Goal: Information Seeking & Learning: Learn about a topic

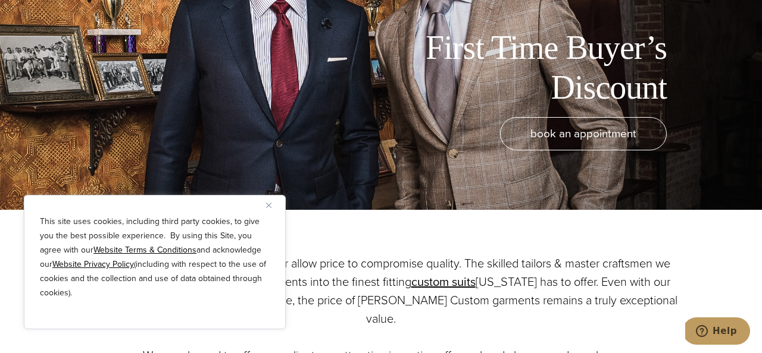
scroll to position [148, 0]
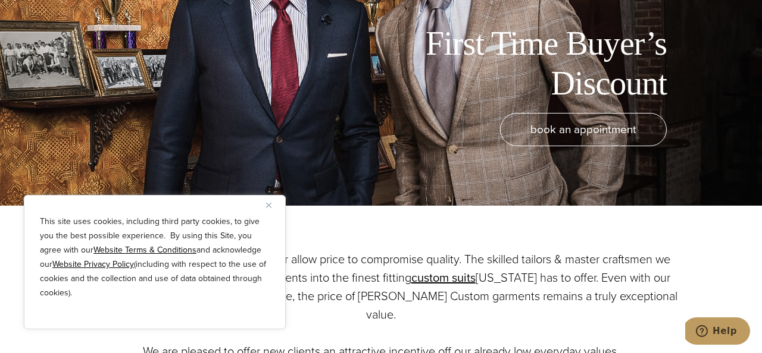
click at [269, 205] on img "Close" at bounding box center [268, 205] width 5 height 5
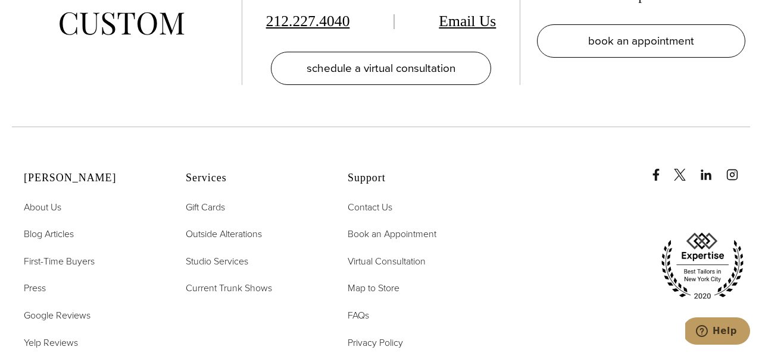
scroll to position [2340, 0]
click at [376, 227] on span "Book an Appointment" at bounding box center [391, 234] width 89 height 14
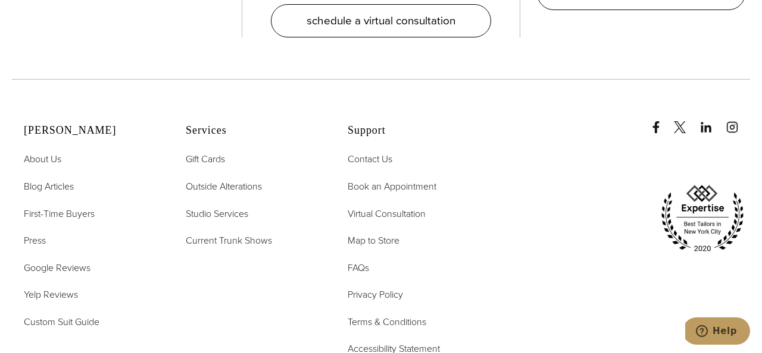
scroll to position [2380, 0]
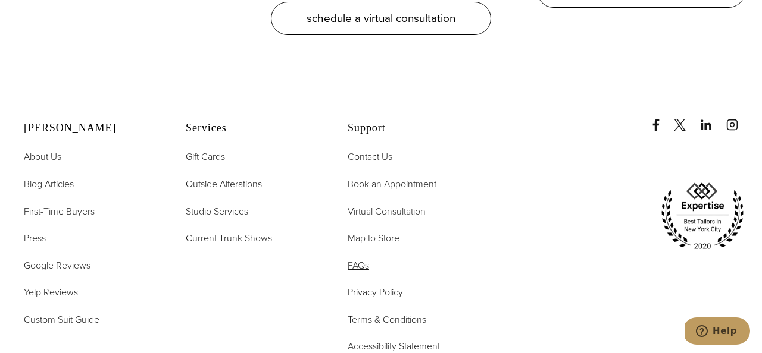
click at [363, 259] on span "FAQs" at bounding box center [357, 266] width 21 height 14
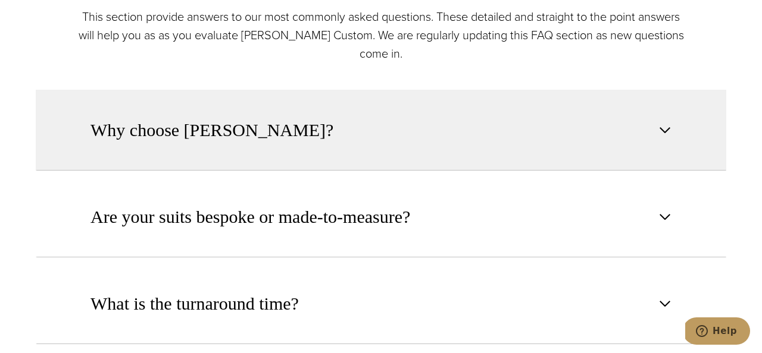
scroll to position [491, 0]
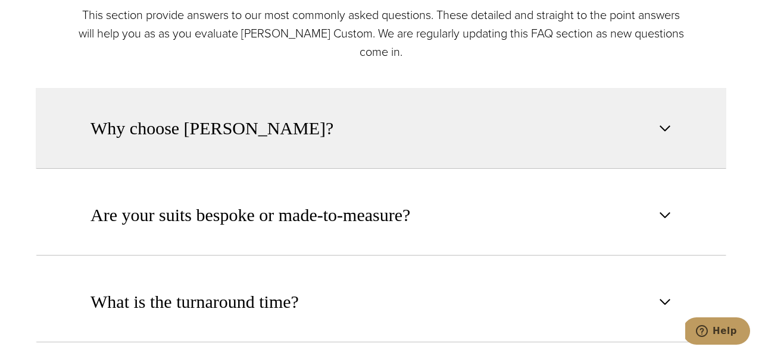
click at [666, 128] on span "button" at bounding box center [664, 128] width 14 height 14
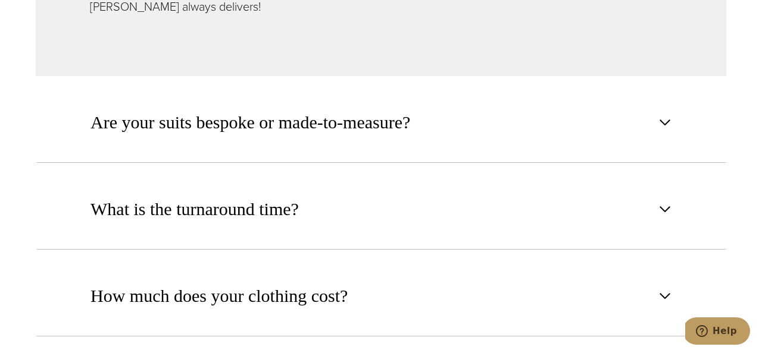
scroll to position [954, 0]
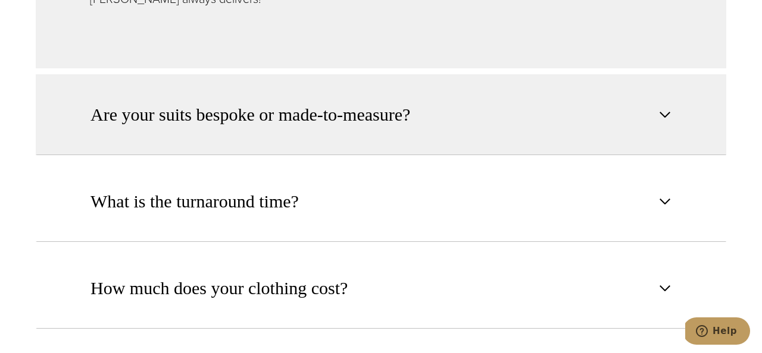
click at [383, 102] on span "Are your suits bespoke or made-to-measure?" at bounding box center [249, 115] width 319 height 26
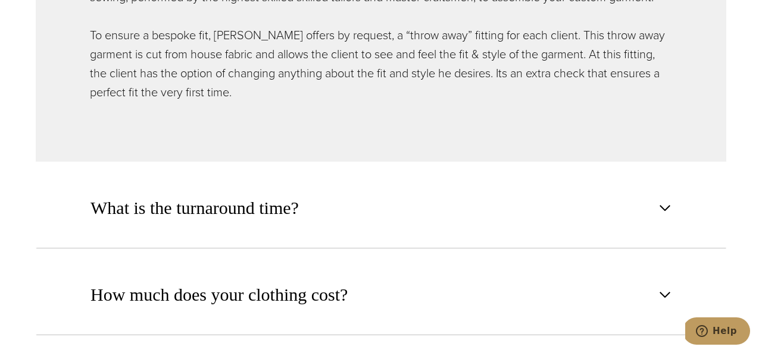
scroll to position [898, 0]
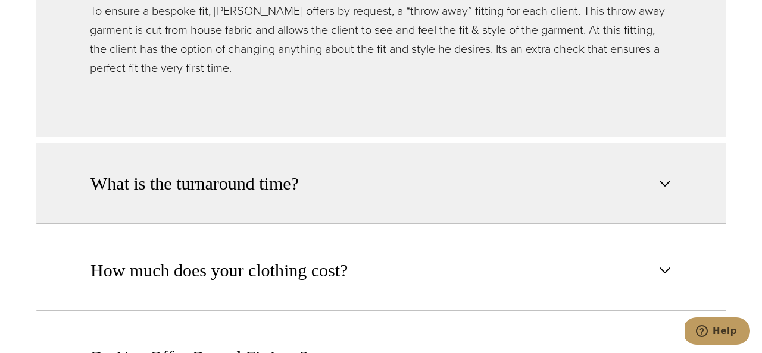
click at [287, 181] on span "What is the turnaround time?" at bounding box center [194, 184] width 208 height 26
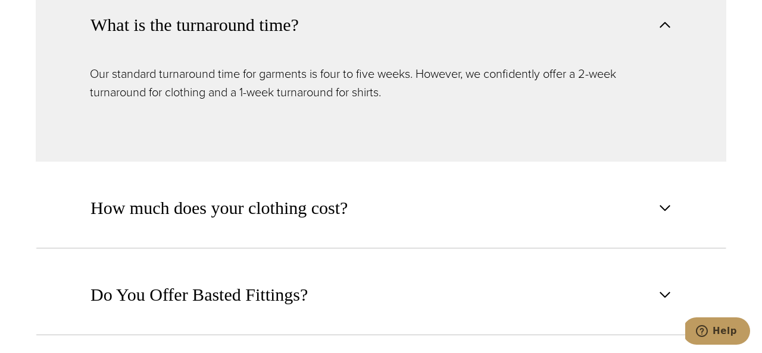
scroll to position [775, 0]
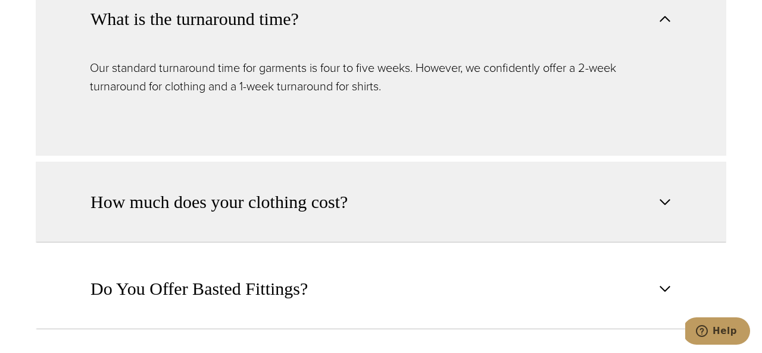
click at [266, 203] on span "How much does your clothing cost?" at bounding box center [218, 202] width 257 height 26
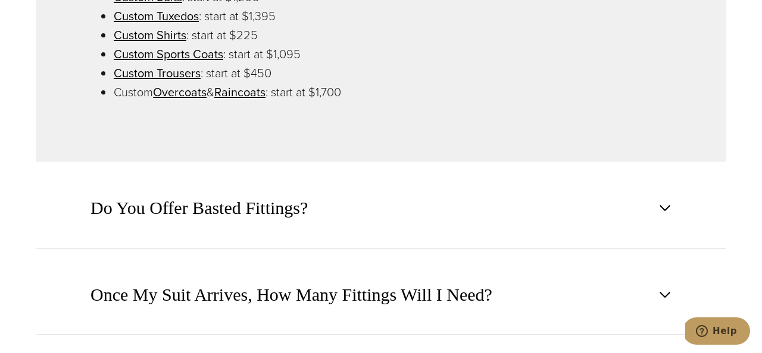
scroll to position [974, 0]
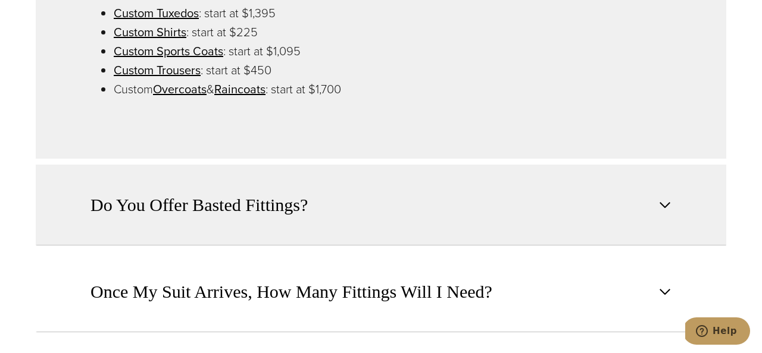
click at [245, 204] on span "Do You Offer Basted Fittings?" at bounding box center [198, 205] width 217 height 26
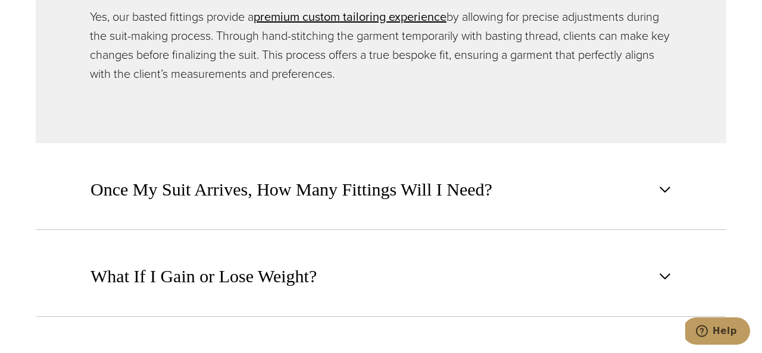
scroll to position [1011, 0]
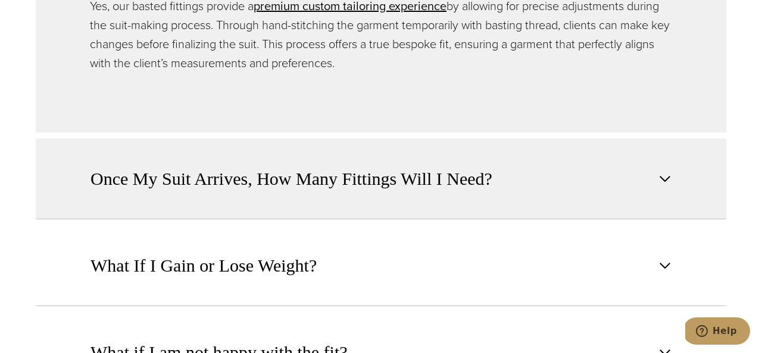
click at [245, 180] on span "Once My Suit Arrives, How Many Fittings Will I Need?" at bounding box center [291, 179] width 402 height 26
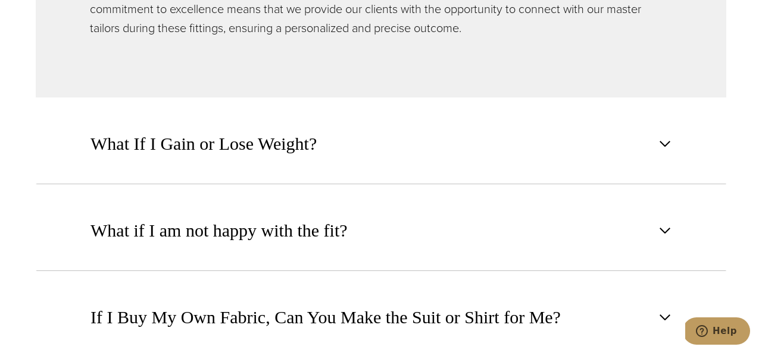
scroll to position [1122, 0]
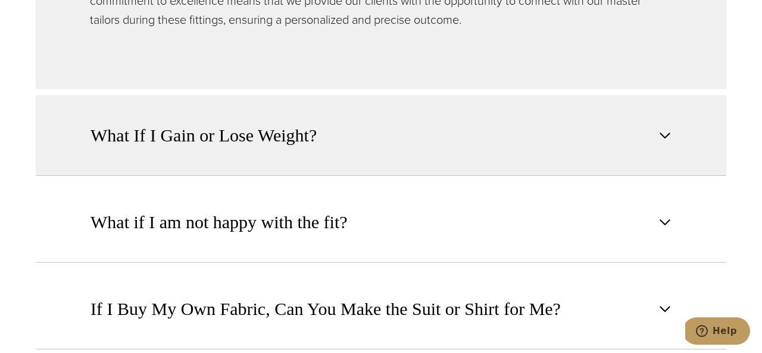
click at [243, 134] on span "What If I Gain or Lose Weight?" at bounding box center [203, 136] width 226 height 26
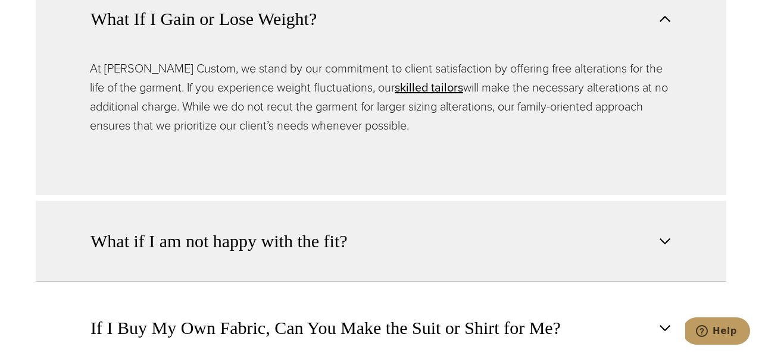
click at [243, 237] on span "What if I am not happy with the fit?" at bounding box center [218, 241] width 257 height 26
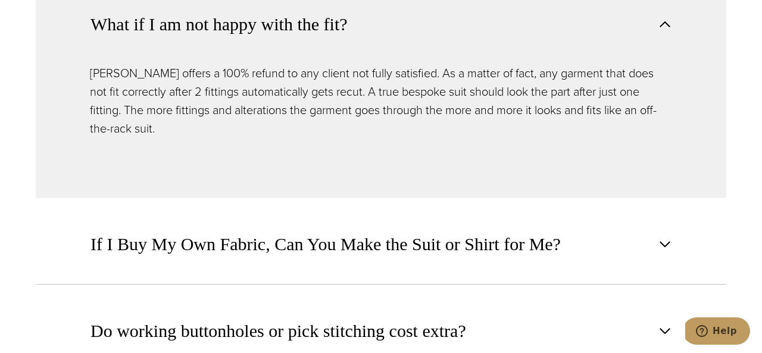
scroll to position [1205, 0]
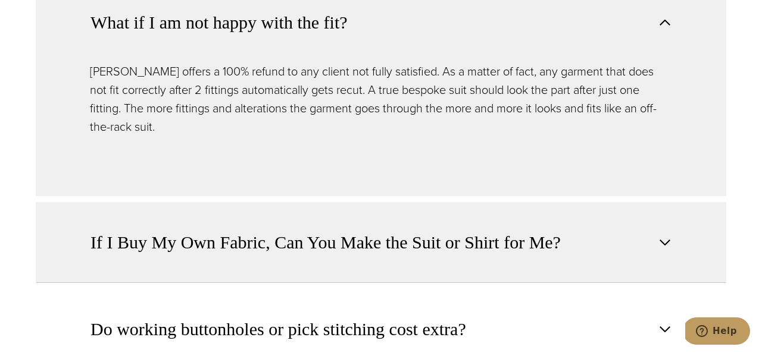
click at [239, 230] on span "If I Buy My Own Fabric, Can You Make the Suit or Shirt for Me?" at bounding box center [325, 243] width 470 height 26
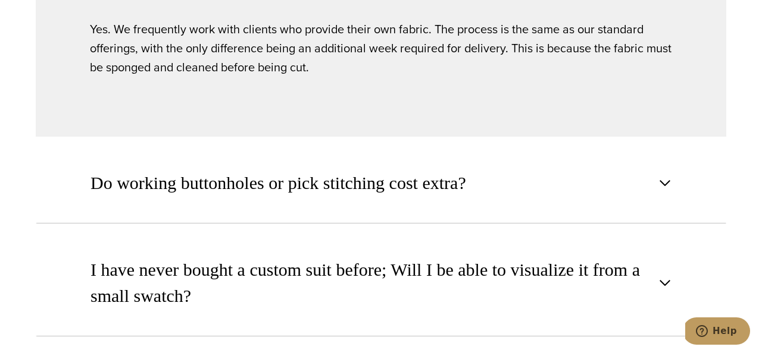
scroll to position [1347, 0]
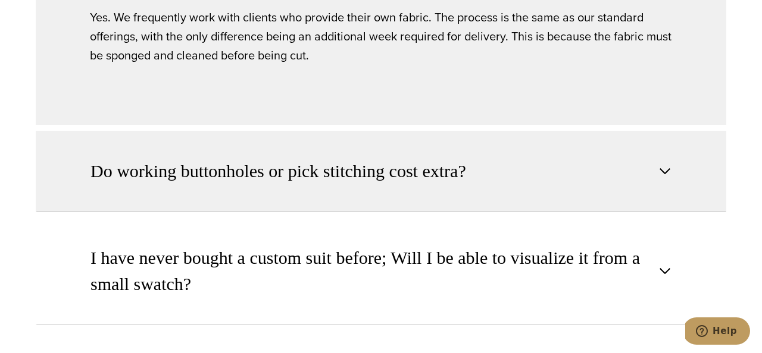
click at [247, 173] on span "Do working buttonholes or pick stitching cost extra?" at bounding box center [277, 171] width 375 height 26
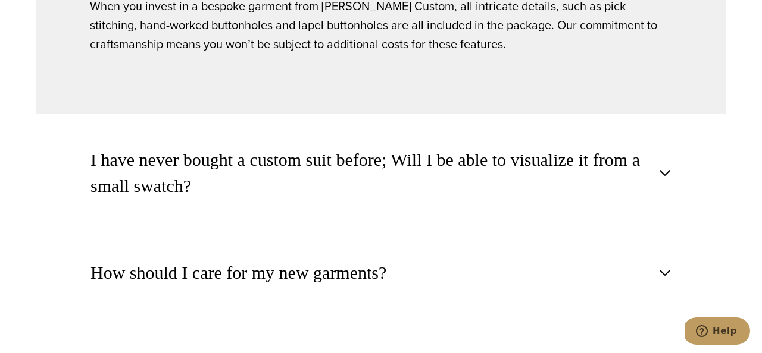
scroll to position [1452, 0]
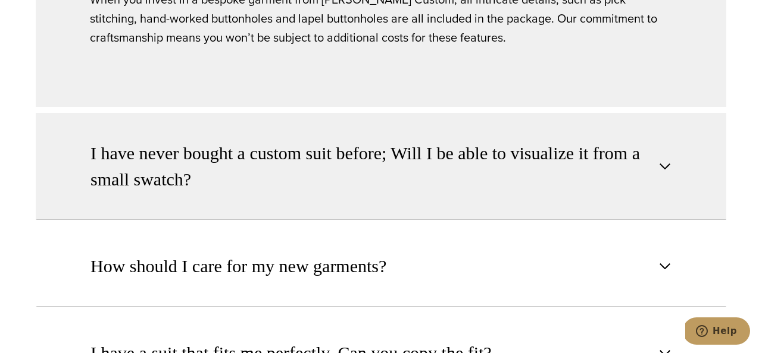
click at [247, 155] on span "I have never bought a custom suit before; Will I be able to visualize it from a…" at bounding box center [370, 166] width 561 height 52
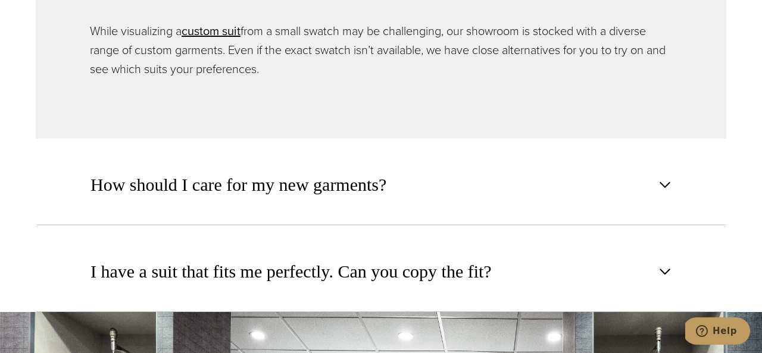
scroll to position [1539, 0]
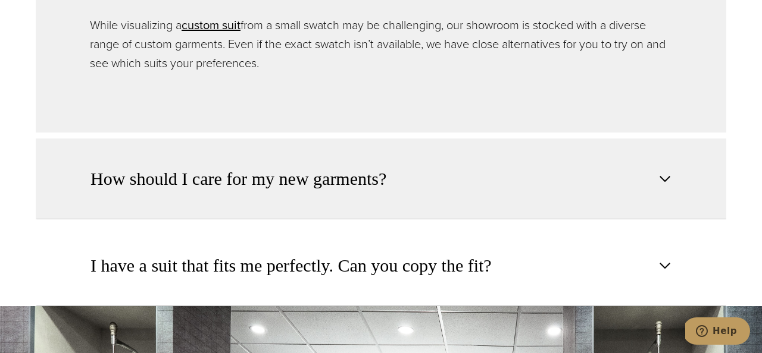
click at [255, 180] on span "How should I care for my new garments?" at bounding box center [238, 179] width 296 height 26
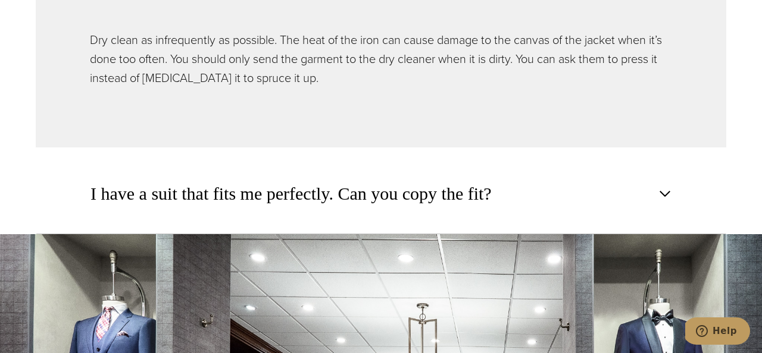
scroll to position [1613, 0]
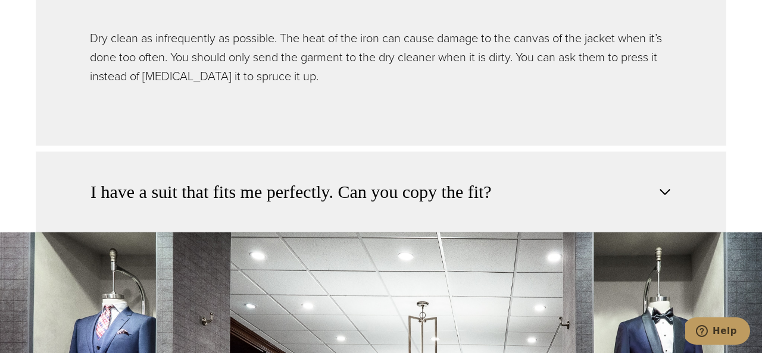
click at [256, 196] on span "I have a suit that fits me perfectly. Can you copy the fit?" at bounding box center [290, 192] width 401 height 26
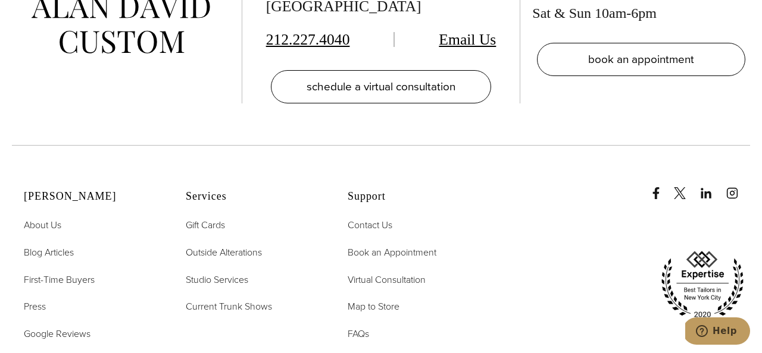
scroll to position [2282, 0]
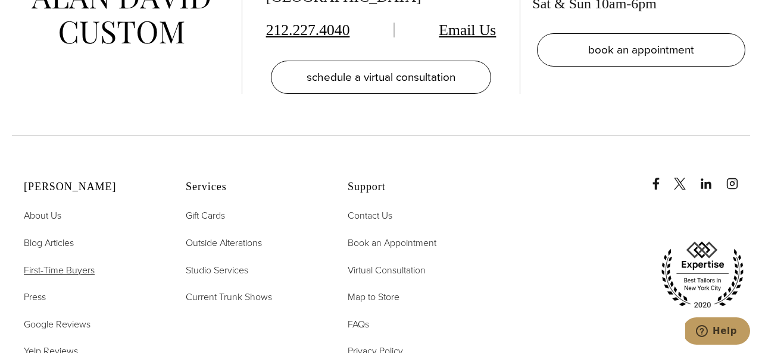
click at [70, 264] on span "First-Time Buyers" at bounding box center [59, 271] width 71 height 14
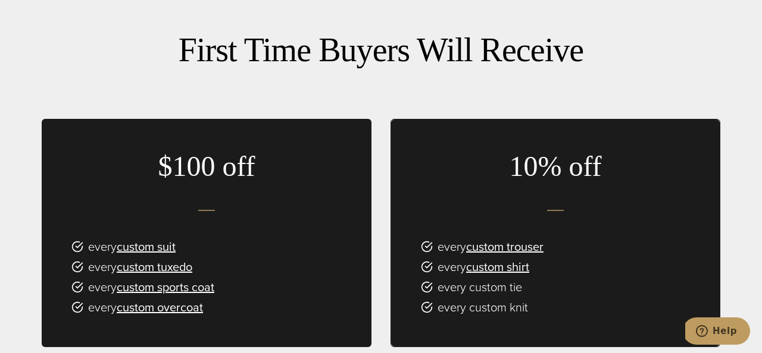
scroll to position [591, 0]
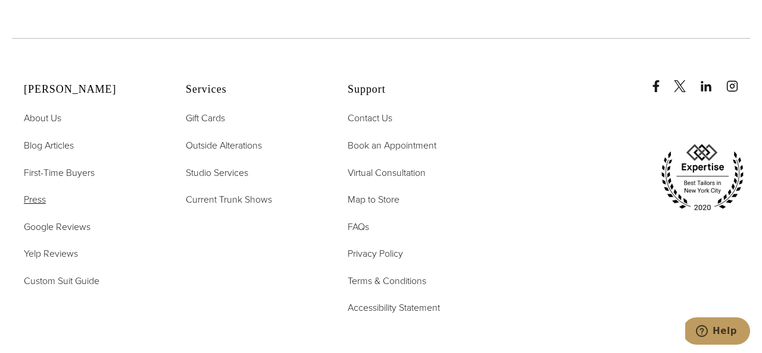
click at [38, 193] on span "Press" at bounding box center [35, 200] width 22 height 14
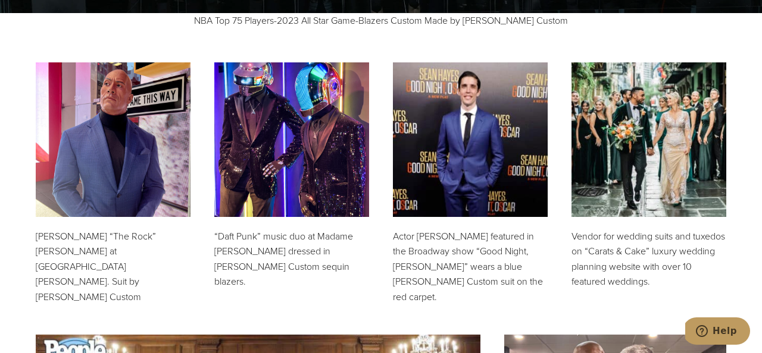
scroll to position [342, 0]
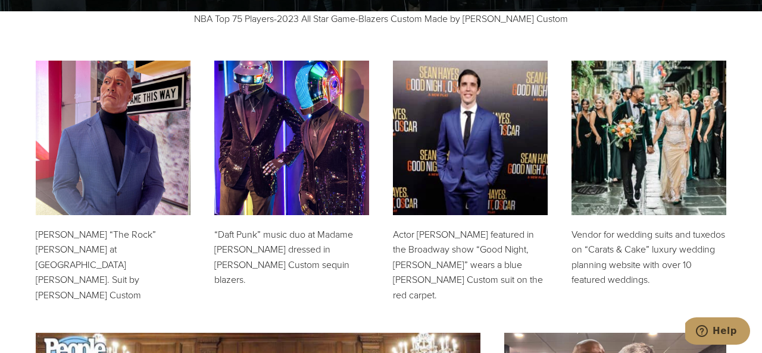
click at [629, 123] on img at bounding box center [648, 138] width 155 height 155
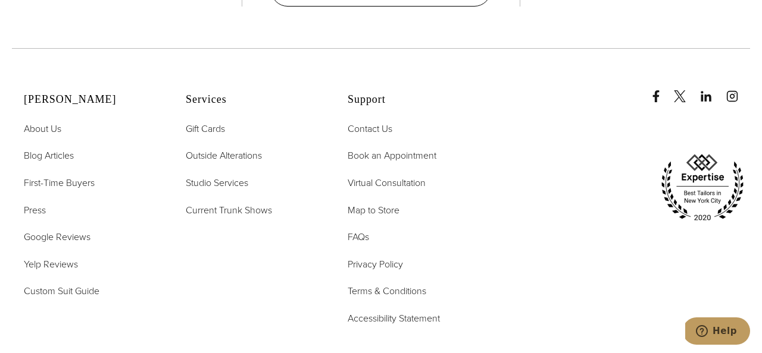
scroll to position [2830, 0]
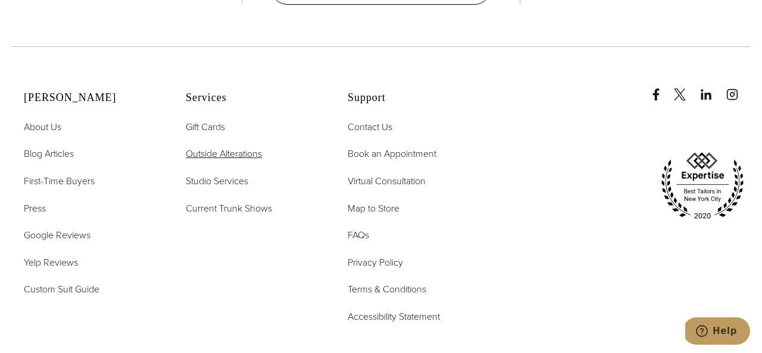
click at [210, 147] on span "Outside Alterations" at bounding box center [224, 154] width 76 height 14
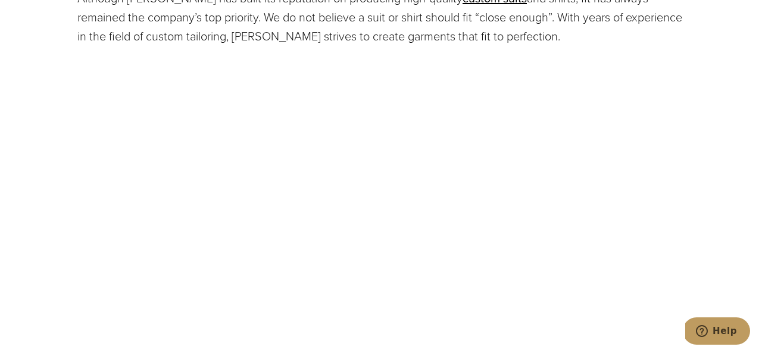
scroll to position [579, 0]
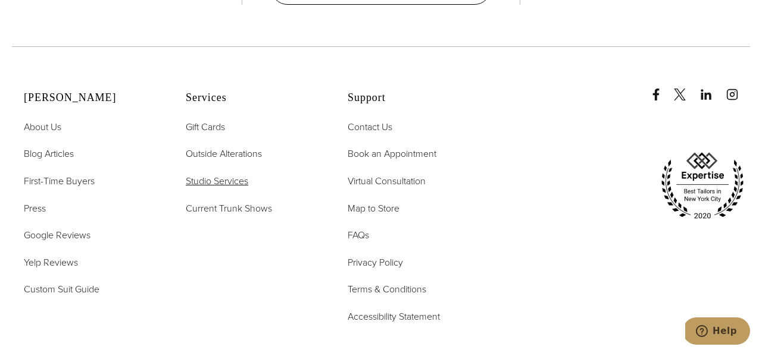
click at [208, 174] on span "Studio Services" at bounding box center [217, 181] width 62 height 14
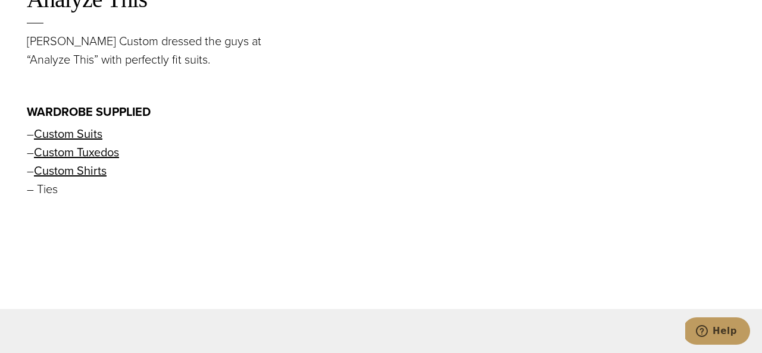
scroll to position [2466, 0]
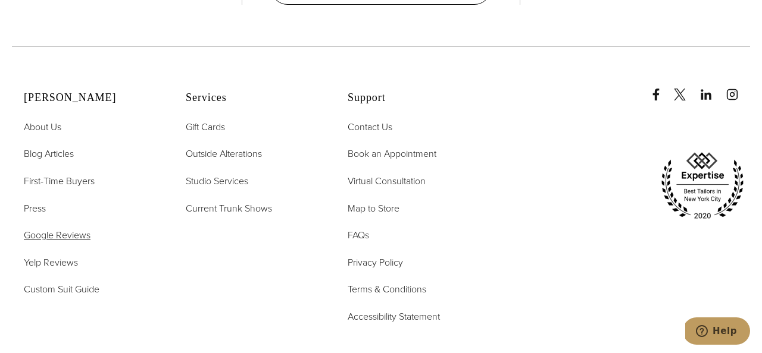
click at [74, 228] on span "Google Reviews" at bounding box center [57, 235] width 67 height 14
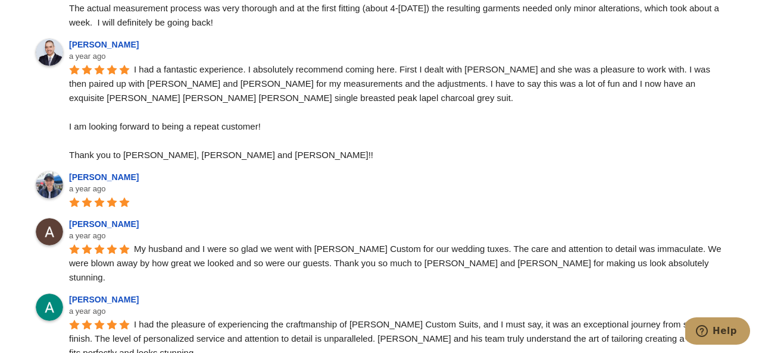
scroll to position [2988, 0]
